Goal: Navigation & Orientation: Find specific page/section

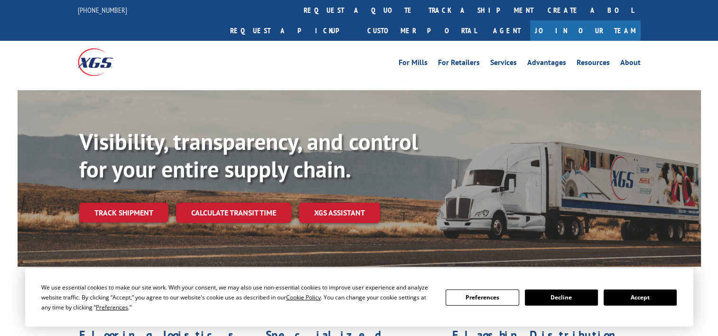
click at [347, 99] on div "Visibility, transparency, and control for your entire supply chain. Track shipm…" at bounding box center [359, 187] width 683 height 195
click at [607, 20] on link "Join Our Team" at bounding box center [585, 30] width 111 height 20
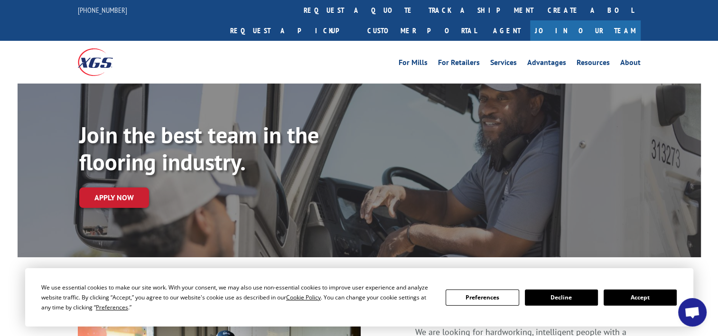
click at [647, 293] on button "Accept" at bounding box center [640, 297] width 73 height 16
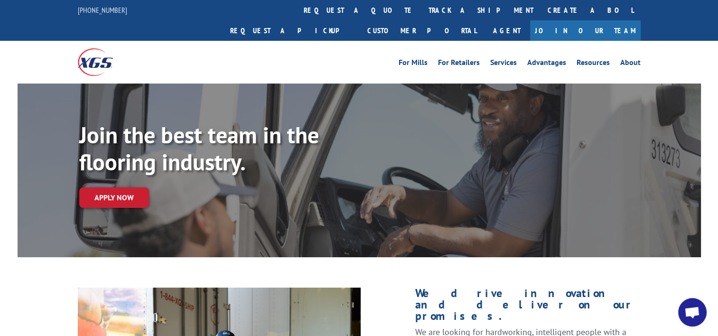
drag, startPoint x: 698, startPoint y: 0, endPoint x: 494, endPoint y: 25, distance: 205.5
click at [494, 41] on div "For Mills For Retailers Services Advantages Resources About For Mills For Retai…" at bounding box center [359, 62] width 563 height 42
drag, startPoint x: 609, startPoint y: 11, endPoint x: 536, endPoint y: 31, distance: 76.1
click at [536, 41] on div "For Mills For Retailers Services Advantages Resources About For Mills For Retai…" at bounding box center [359, 62] width 563 height 42
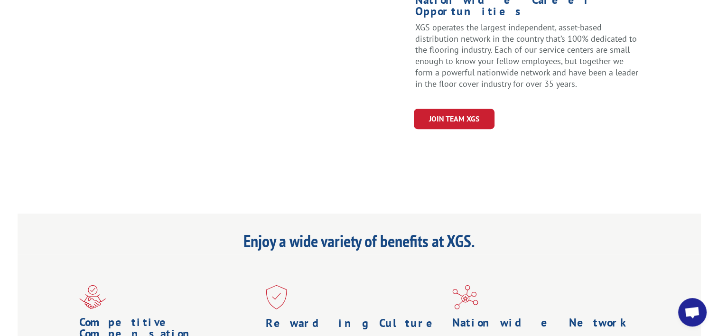
scroll to position [514, 0]
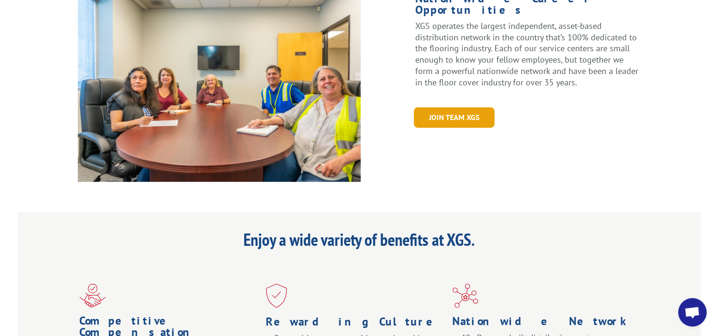
click at [445, 107] on link "Join Team XGS" at bounding box center [454, 117] width 81 height 20
